Goal: Task Accomplishment & Management: Manage account settings

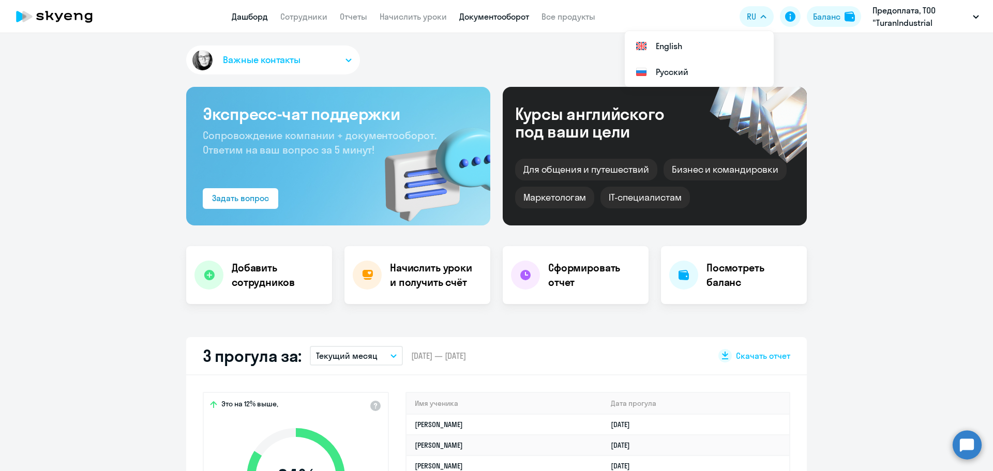
select select "30"
click at [400, 20] on link "Начислить уроки" at bounding box center [413, 16] width 67 height 10
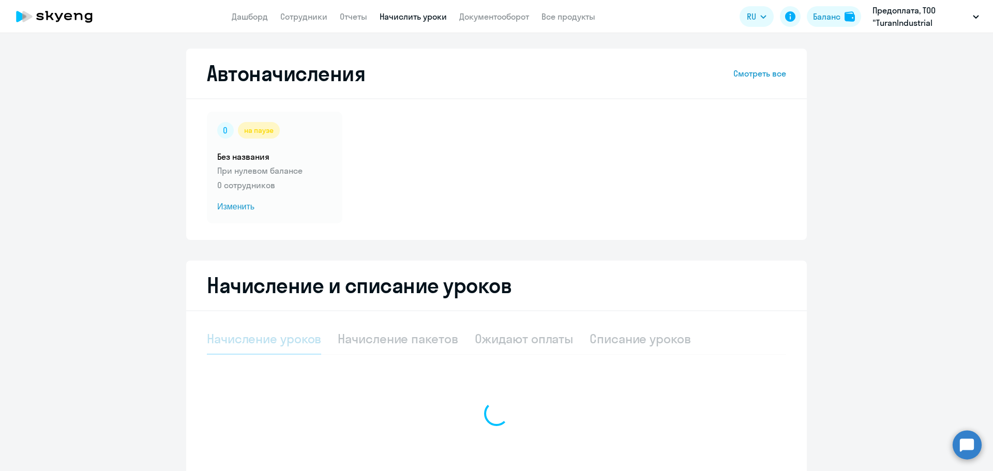
select select "10"
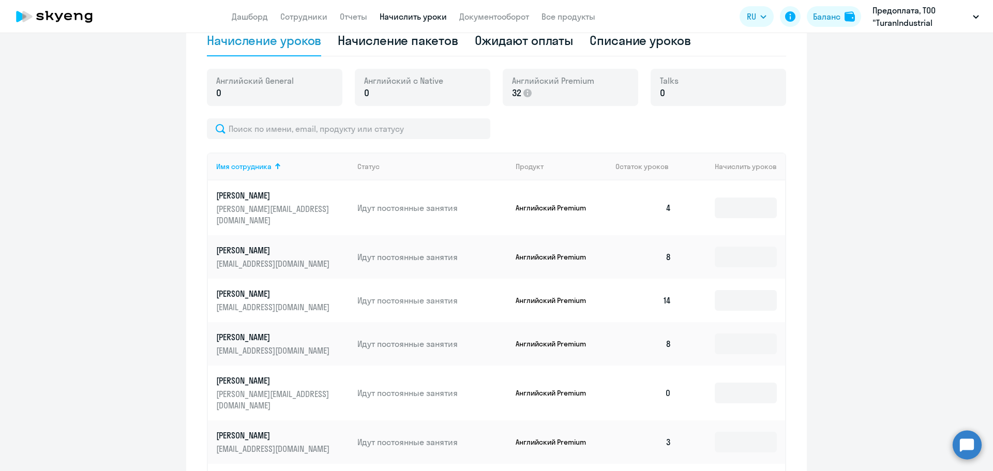
scroll to position [310, 0]
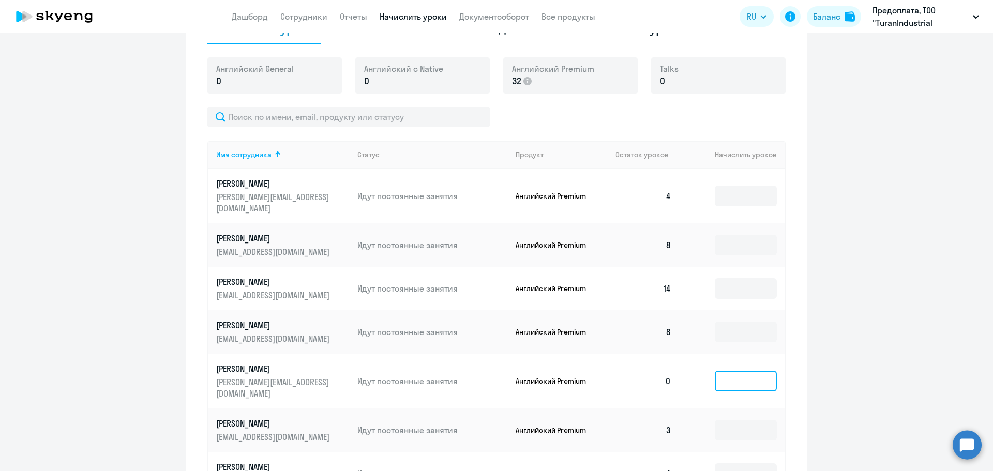
click at [753, 371] on input at bounding box center [746, 381] width 62 height 21
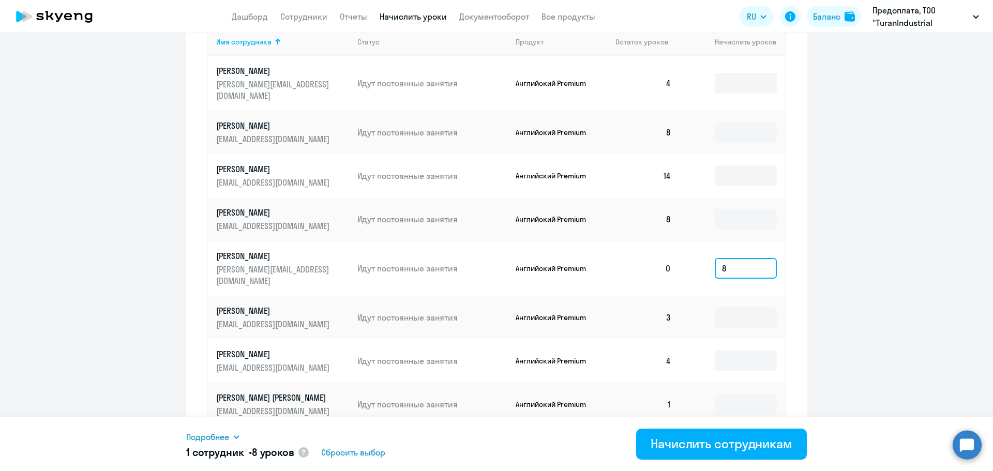
scroll to position [466, 0]
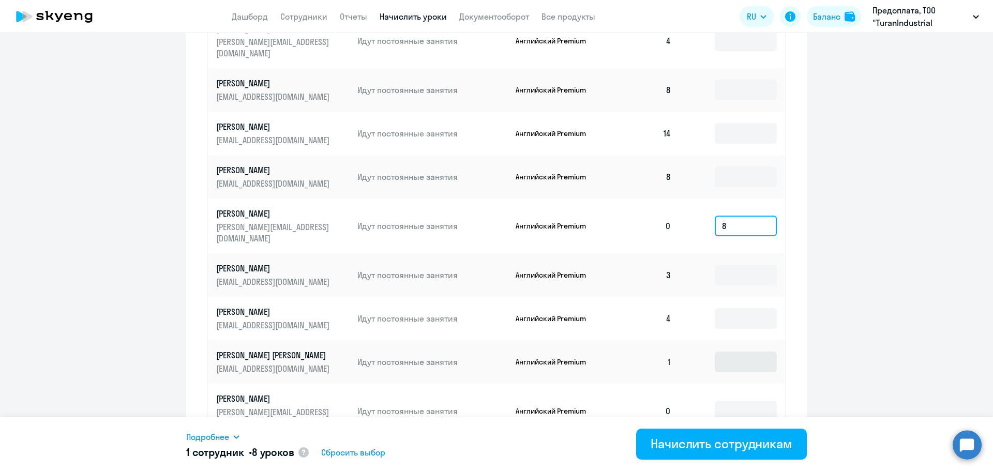
type input "8"
click at [760, 352] on input at bounding box center [746, 362] width 62 height 21
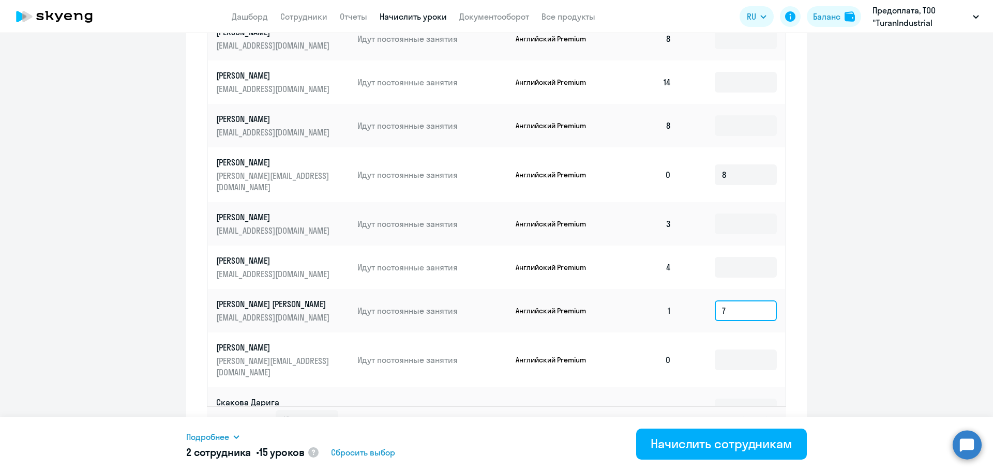
scroll to position [517, 0]
type input "7"
click at [759, 349] on input at bounding box center [746, 359] width 62 height 21
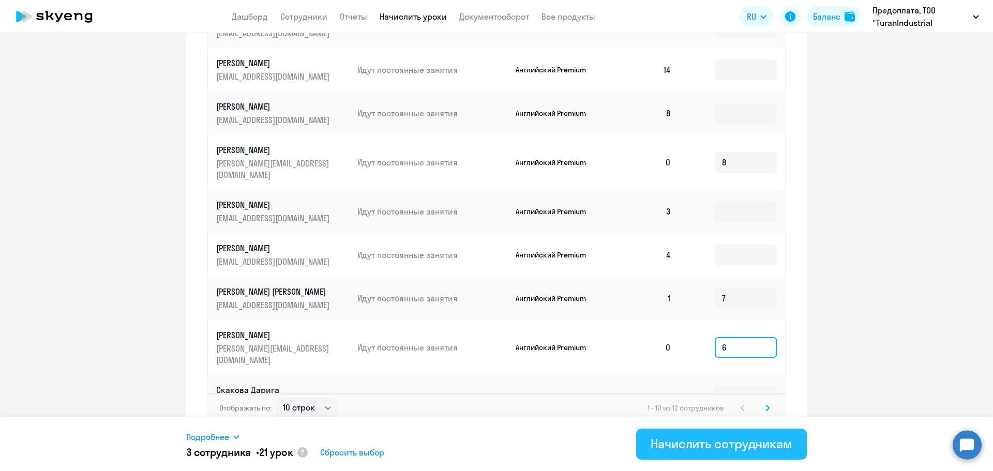
type input "6"
click at [724, 437] on div "Начислить сотрудникам" at bounding box center [722, 444] width 142 height 17
